Goal: Task Accomplishment & Management: Use online tool/utility

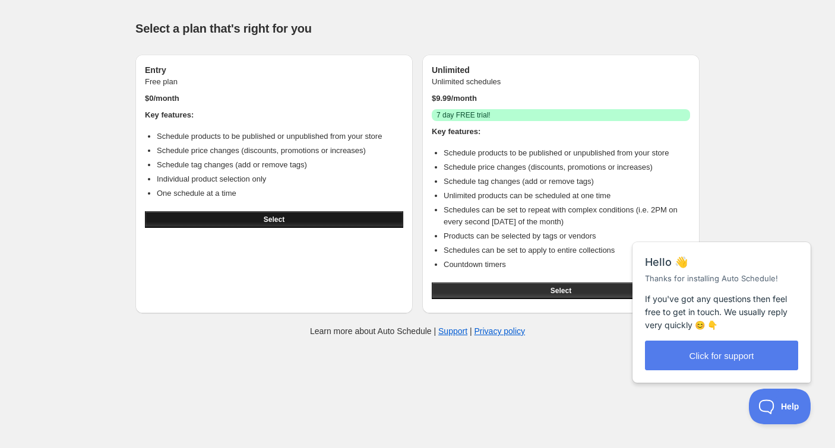
click at [266, 216] on span "Select" at bounding box center [274, 220] width 21 height 10
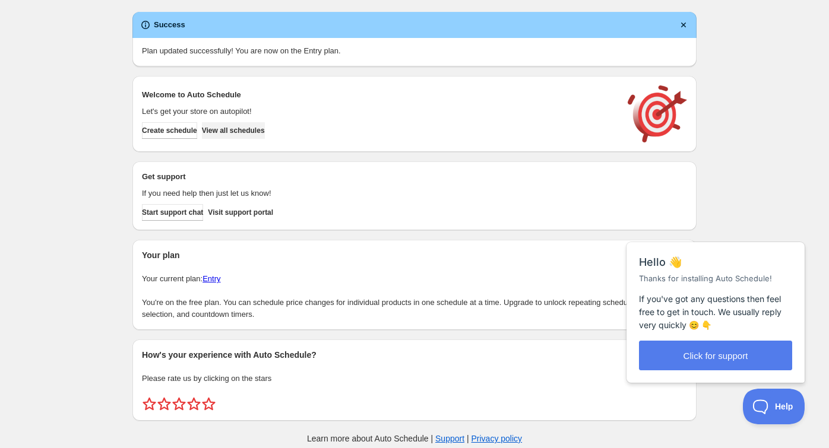
click at [265, 133] on button "View all schedules" at bounding box center [233, 130] width 63 height 17
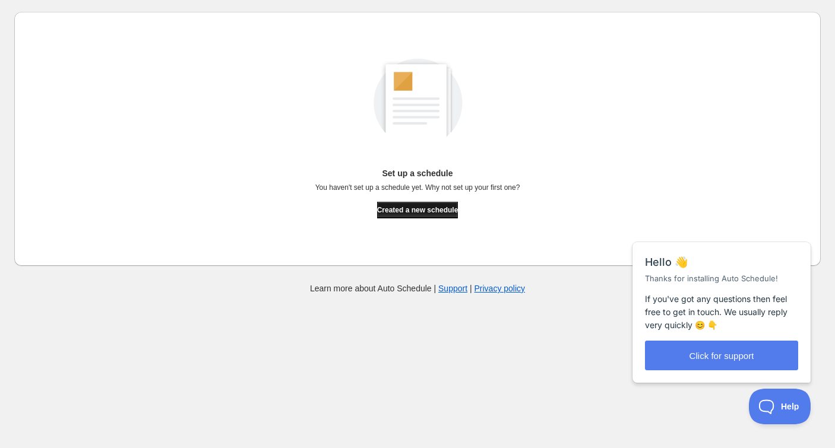
click at [442, 215] on button "Created a new schedule" at bounding box center [417, 210] width 81 height 17
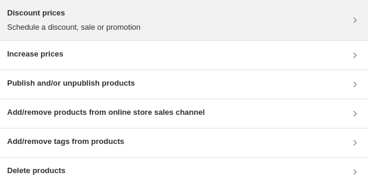
click at [215, 15] on div "Discount prices Schedule a discount, sale or promotion" at bounding box center [184, 20] width 354 height 26
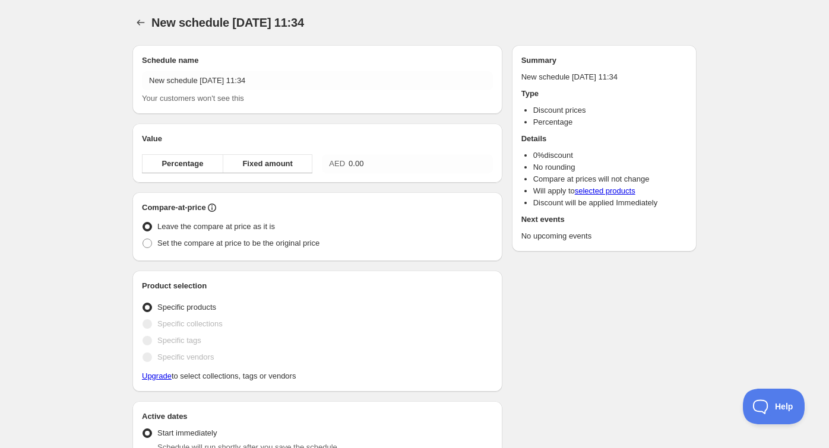
radio input "true"
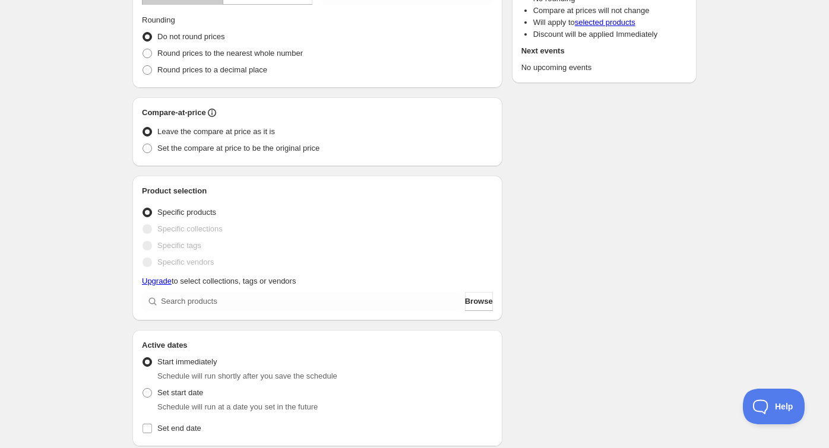
scroll to position [178, 0]
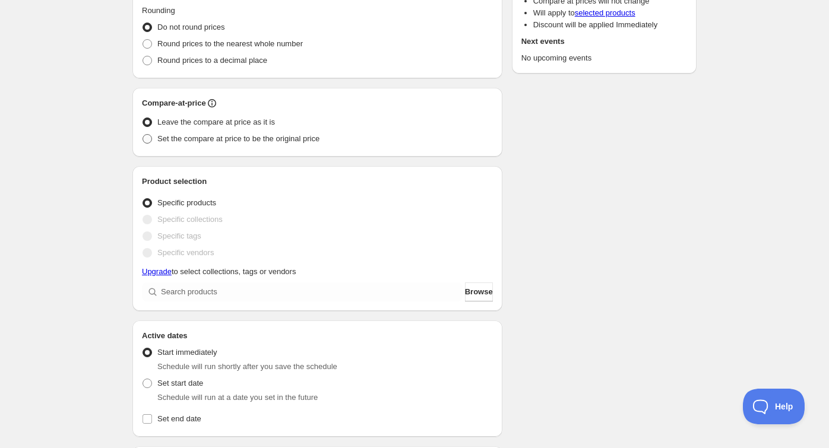
click at [242, 140] on span "Set the compare at price to be the original price" at bounding box center [238, 138] width 162 height 9
click at [143, 135] on input "Set the compare at price to be the original price" at bounding box center [143, 134] width 1 height 1
radio input "true"
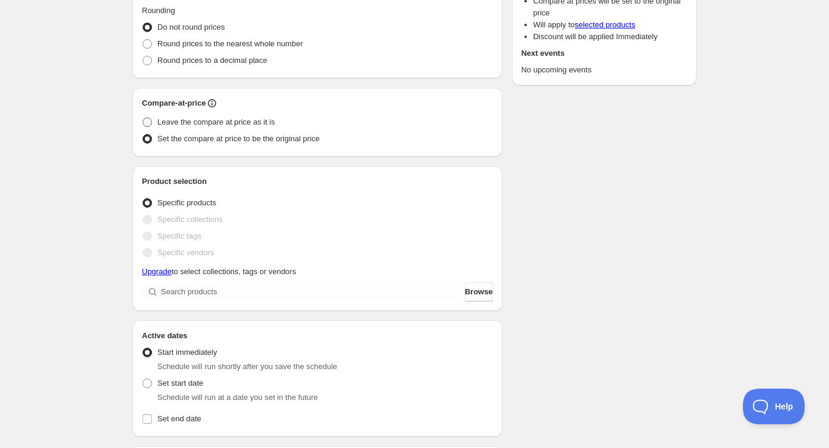
click at [257, 124] on span "Leave the compare at price as it is" at bounding box center [216, 122] width 118 height 9
click at [143, 118] on input "Leave the compare at price as it is" at bounding box center [143, 118] width 1 height 1
radio input "true"
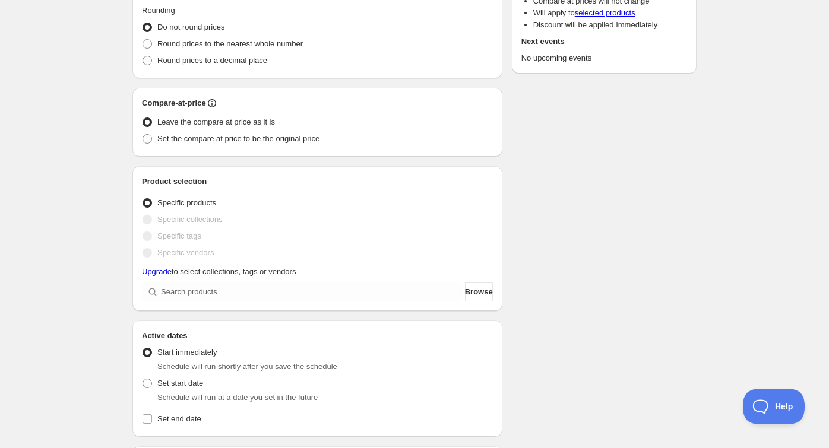
click at [204, 221] on span "Specific collections" at bounding box center [189, 219] width 65 height 9
click at [186, 242] on span "Specific tags" at bounding box center [179, 236] width 44 height 12
click at [195, 256] on span "Specific vendors" at bounding box center [185, 252] width 56 height 9
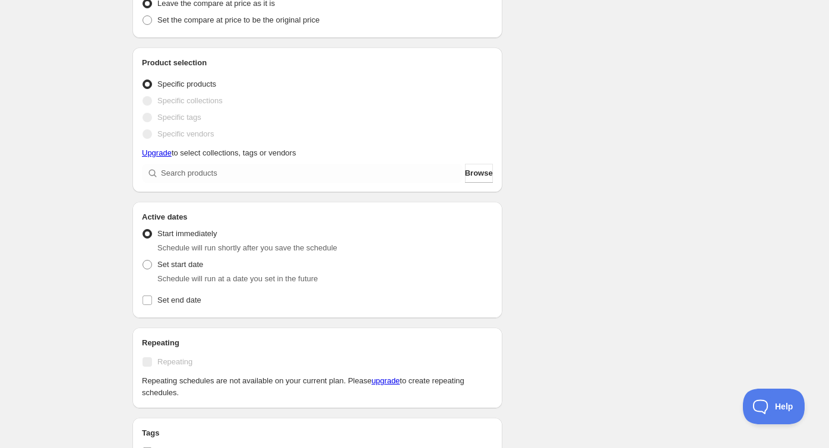
scroll to position [356, 0]
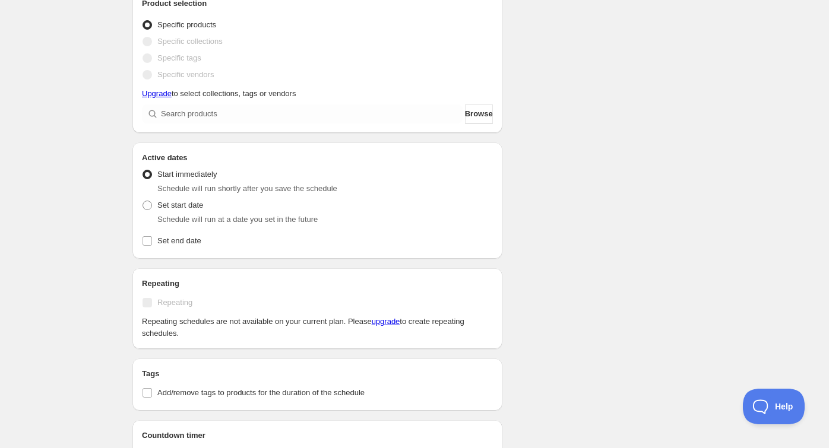
click at [174, 302] on span "Repeating" at bounding box center [174, 302] width 35 height 9
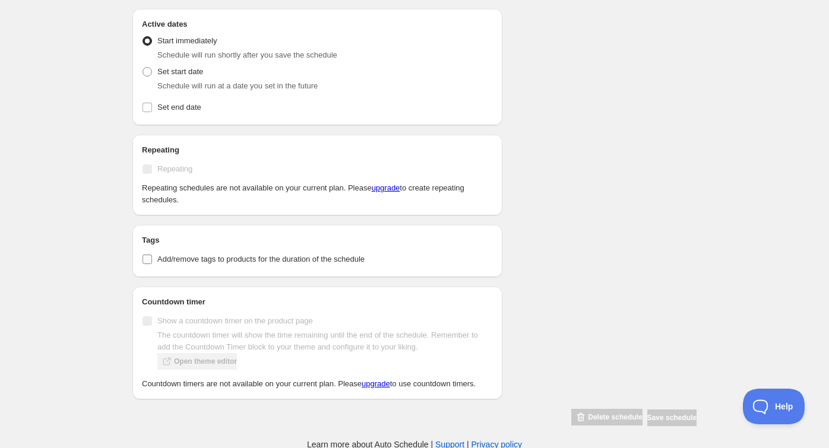
scroll to position [134, 0]
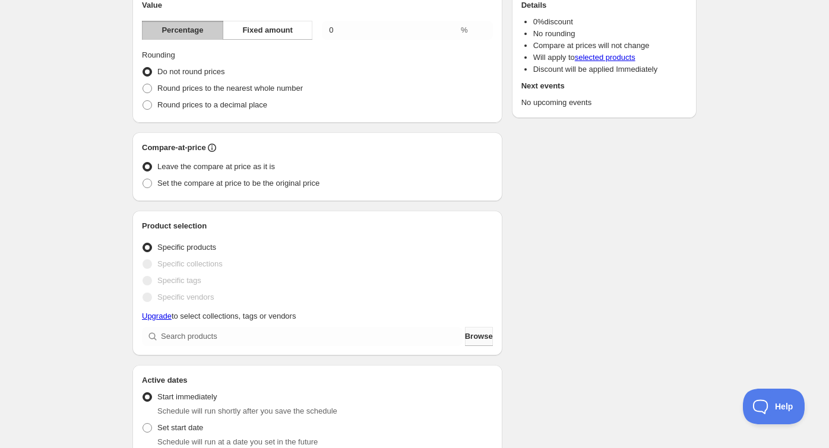
click at [473, 335] on span "Browse" at bounding box center [479, 337] width 28 height 12
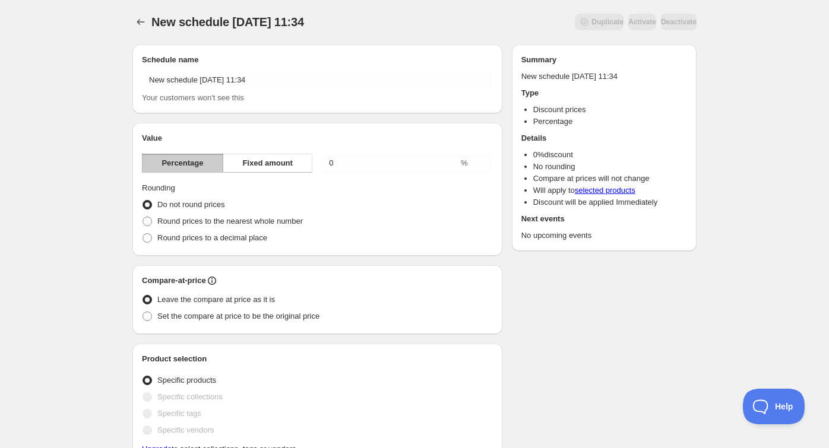
scroll to position [0, 0]
click at [248, 166] on span "Fixed amount" at bounding box center [267, 164] width 50 height 12
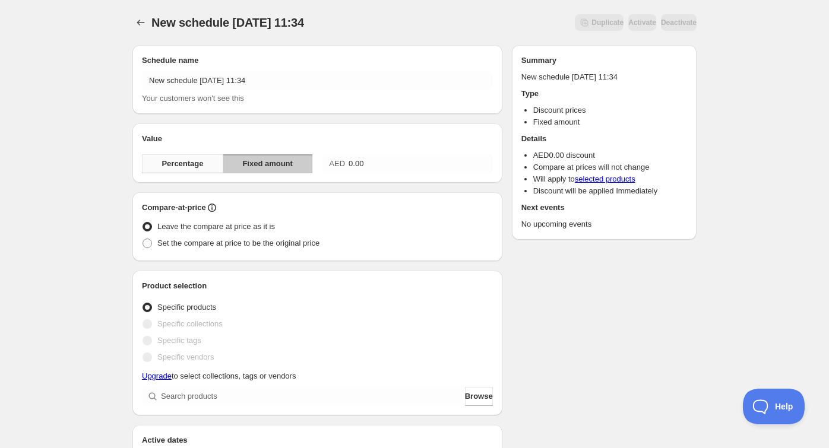
click at [167, 164] on span "Percentage" at bounding box center [183, 164] width 42 height 12
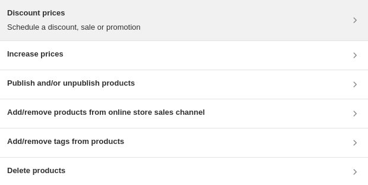
click at [238, 22] on div "Discount prices Schedule a discount, sale or promotion" at bounding box center [184, 20] width 354 height 26
